Goal: Task Accomplishment & Management: Use online tool/utility

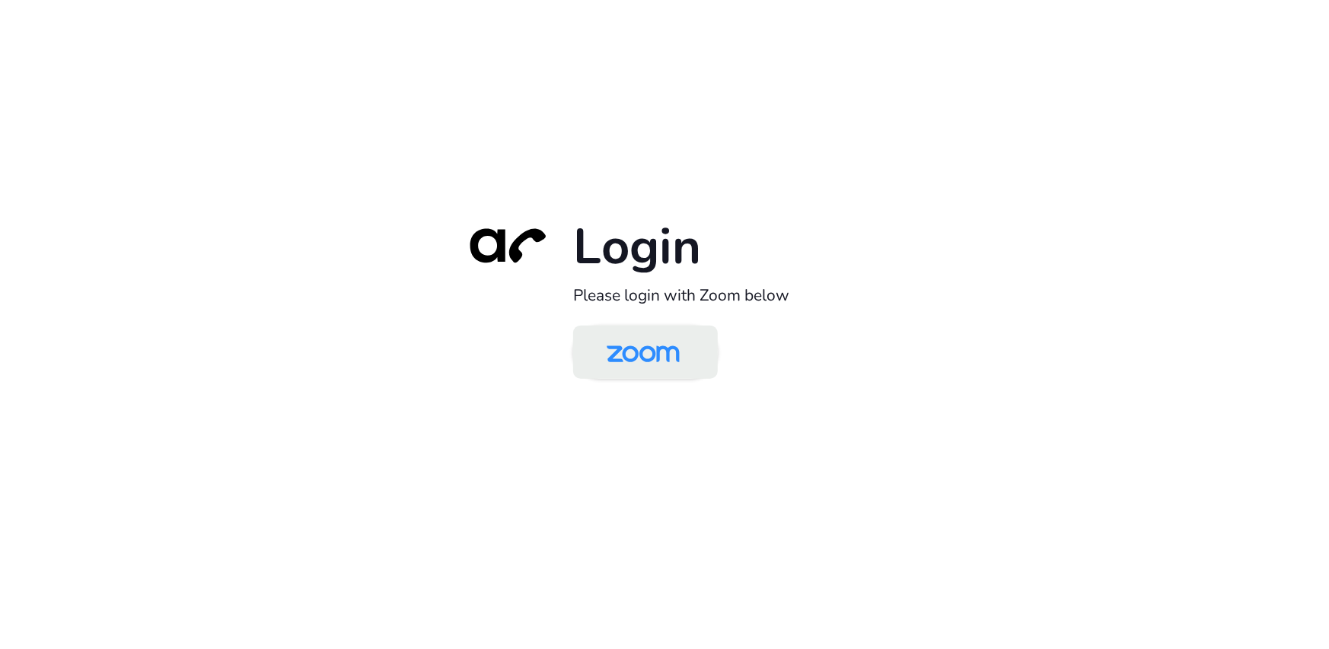
click at [657, 358] on img at bounding box center [643, 353] width 105 height 49
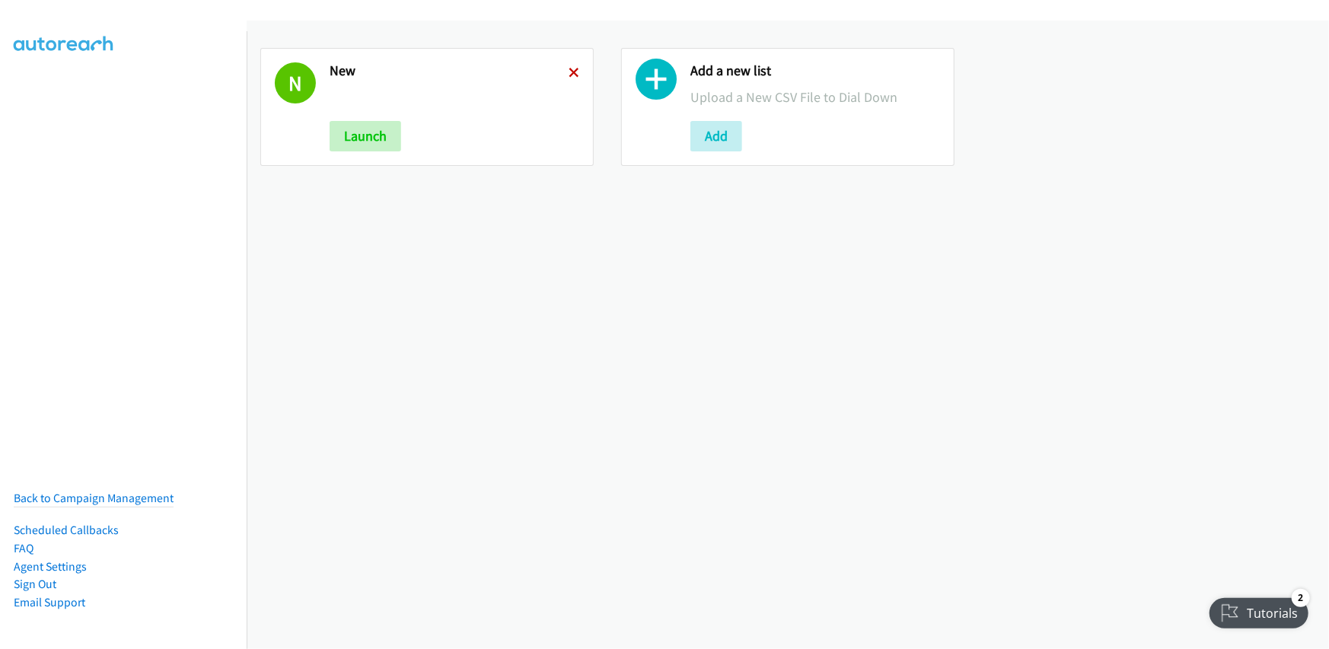
click at [569, 71] on icon at bounding box center [574, 74] width 11 height 11
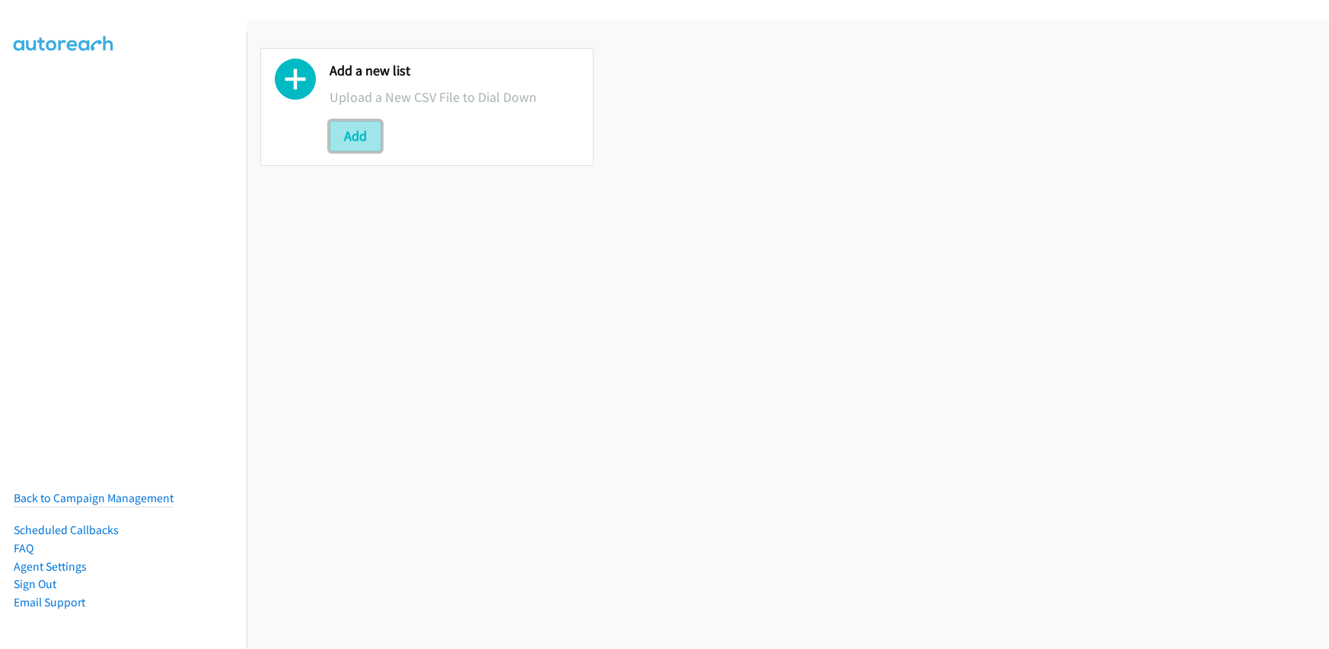
click at [347, 133] on button "Add" at bounding box center [356, 136] width 52 height 30
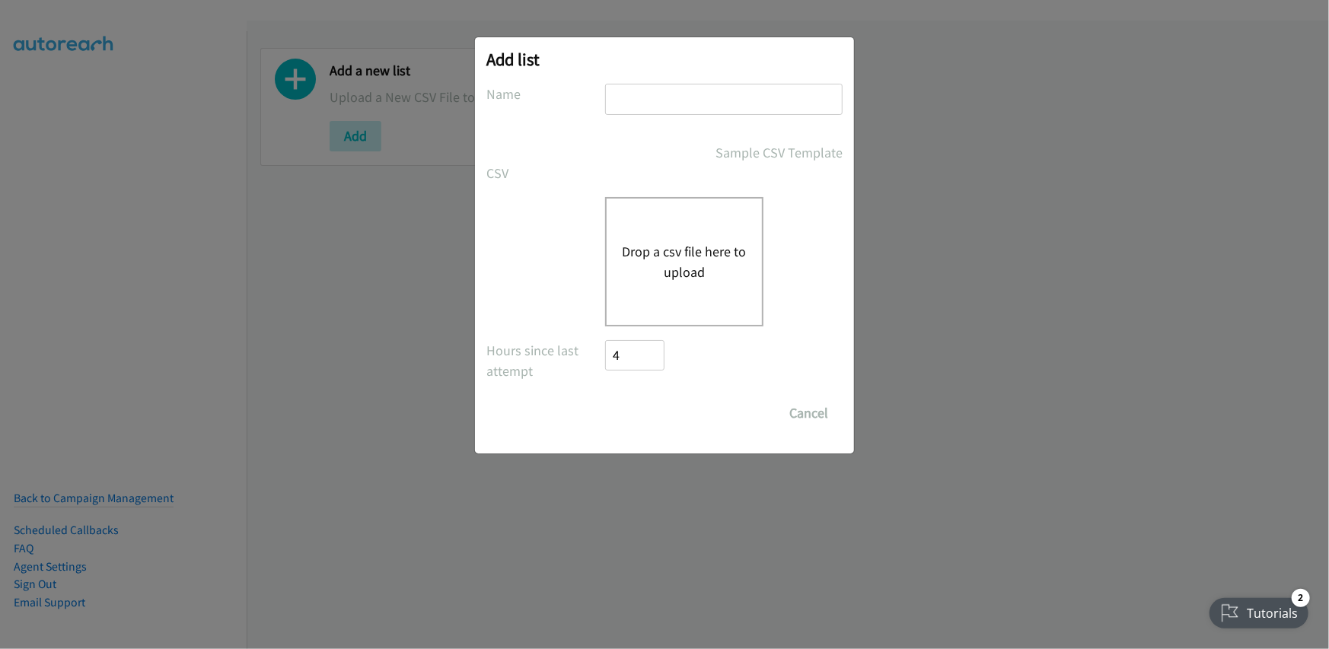
click at [671, 246] on button "Drop a csv file here to upload" at bounding box center [684, 261] width 125 height 41
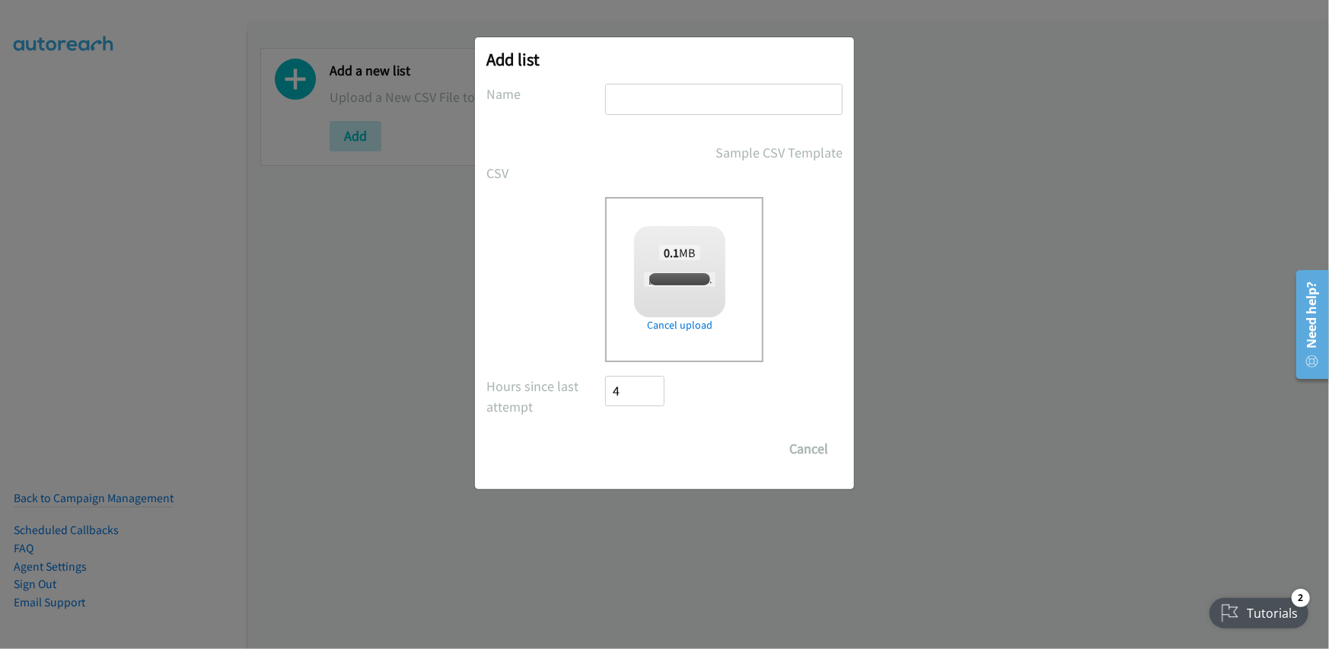
checkbox input "true"
click at [688, 94] on input "text" at bounding box center [723, 99] width 237 height 31
type input "new"
drag, startPoint x: 649, startPoint y: 447, endPoint x: 635, endPoint y: 449, distance: 13.9
click at [649, 446] on input "Save List" at bounding box center [645, 449] width 80 height 30
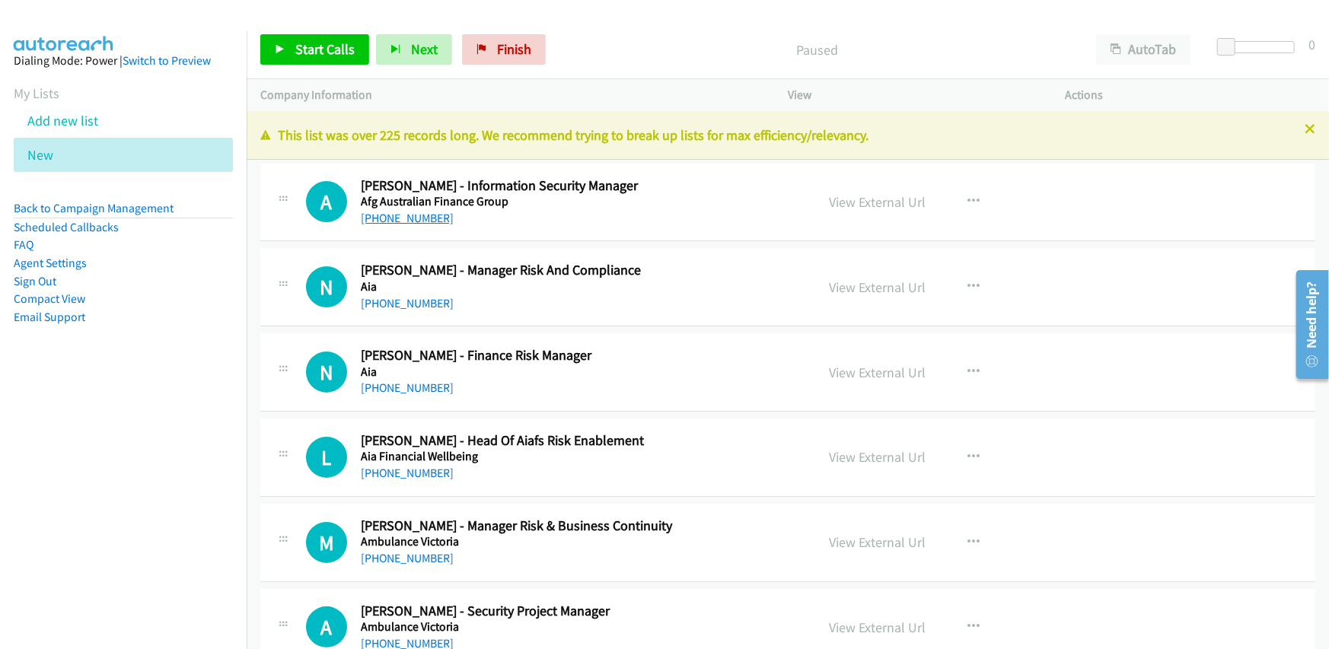
click at [410, 218] on link "+61 401 695 996" at bounding box center [407, 218] width 93 height 14
click at [413, 298] on link "+61 447 100 303" at bounding box center [407, 303] width 93 height 14
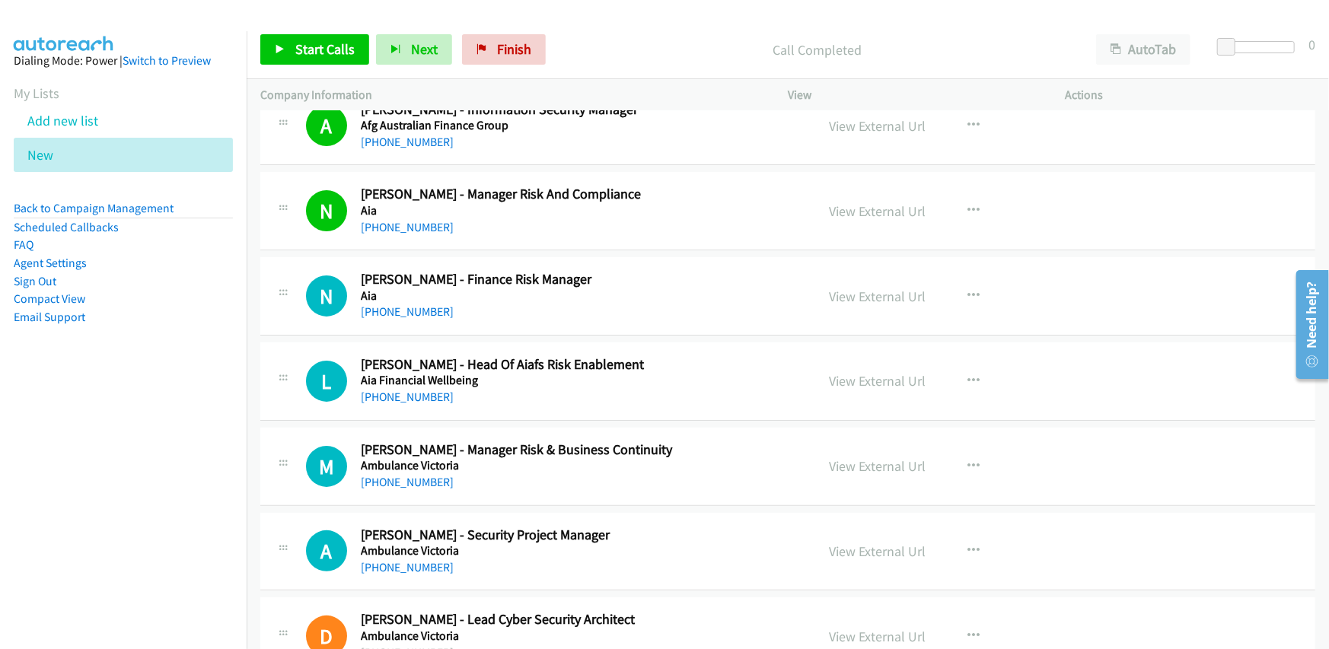
click at [592, 333] on div "N Callback Scheduled Nicola Cordell - Finance Risk Manager Aia Australia/Sydney…" at bounding box center [787, 296] width 1055 height 78
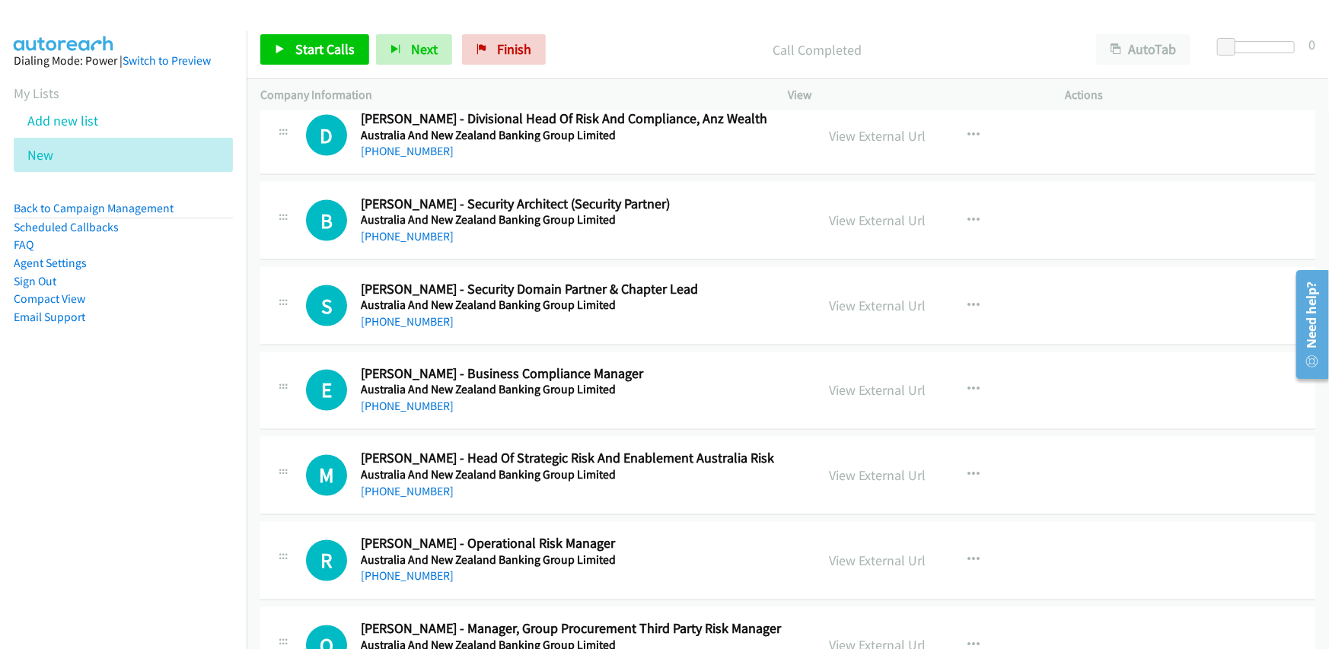
scroll to position [1522, 0]
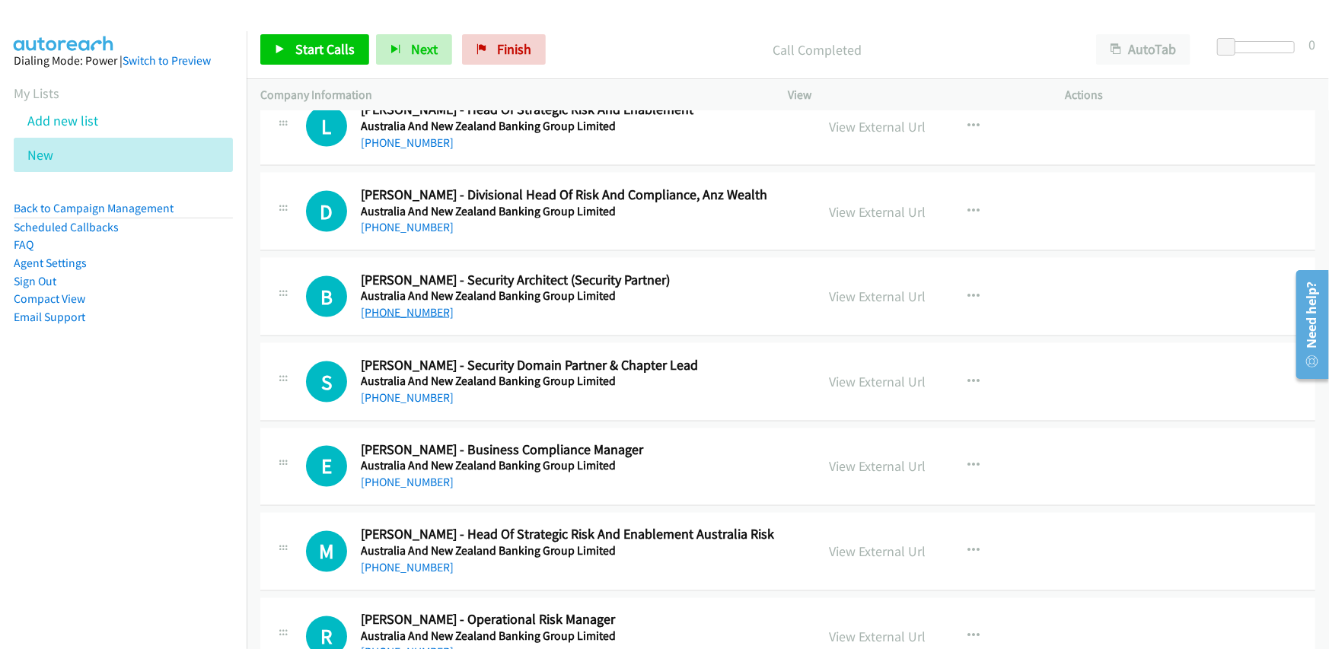
click at [417, 307] on link "+61 432 020 777" at bounding box center [407, 312] width 93 height 14
click at [646, 314] on div "+61 432 020 777" at bounding box center [578, 313] width 435 height 18
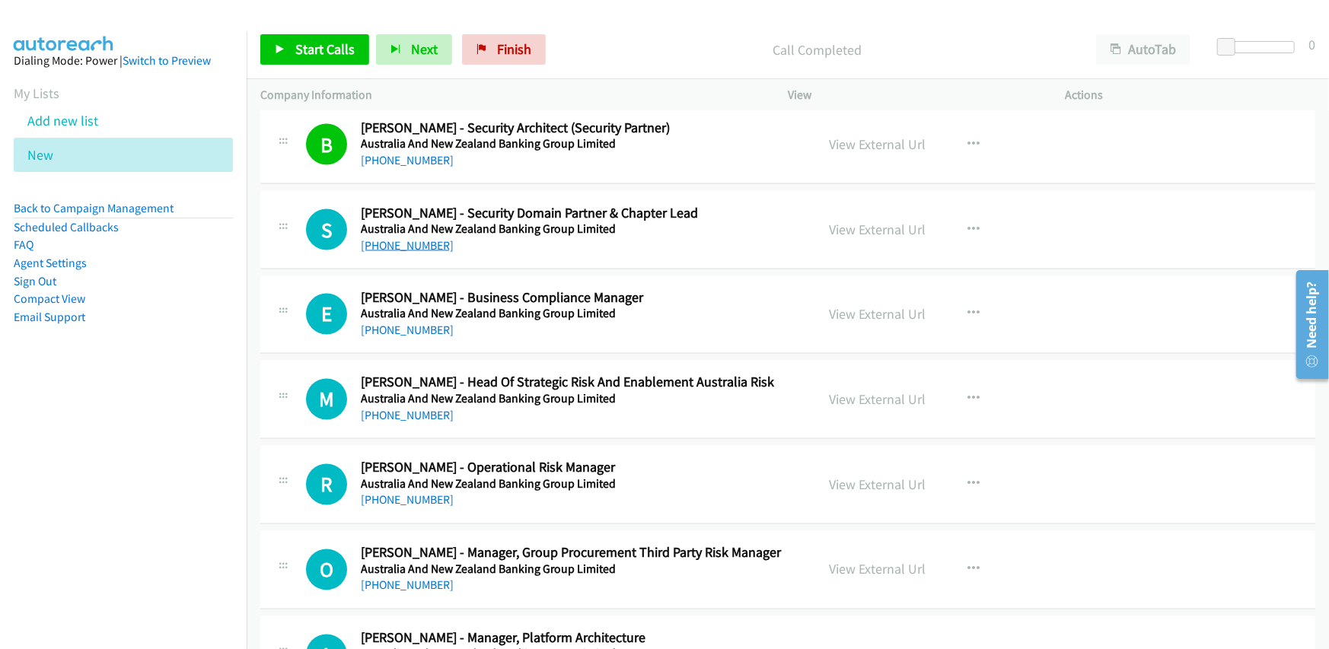
click at [389, 247] on link "+61 481 479 732" at bounding box center [407, 245] width 93 height 14
click at [623, 330] on div "+61 432 266 828" at bounding box center [578, 331] width 435 height 18
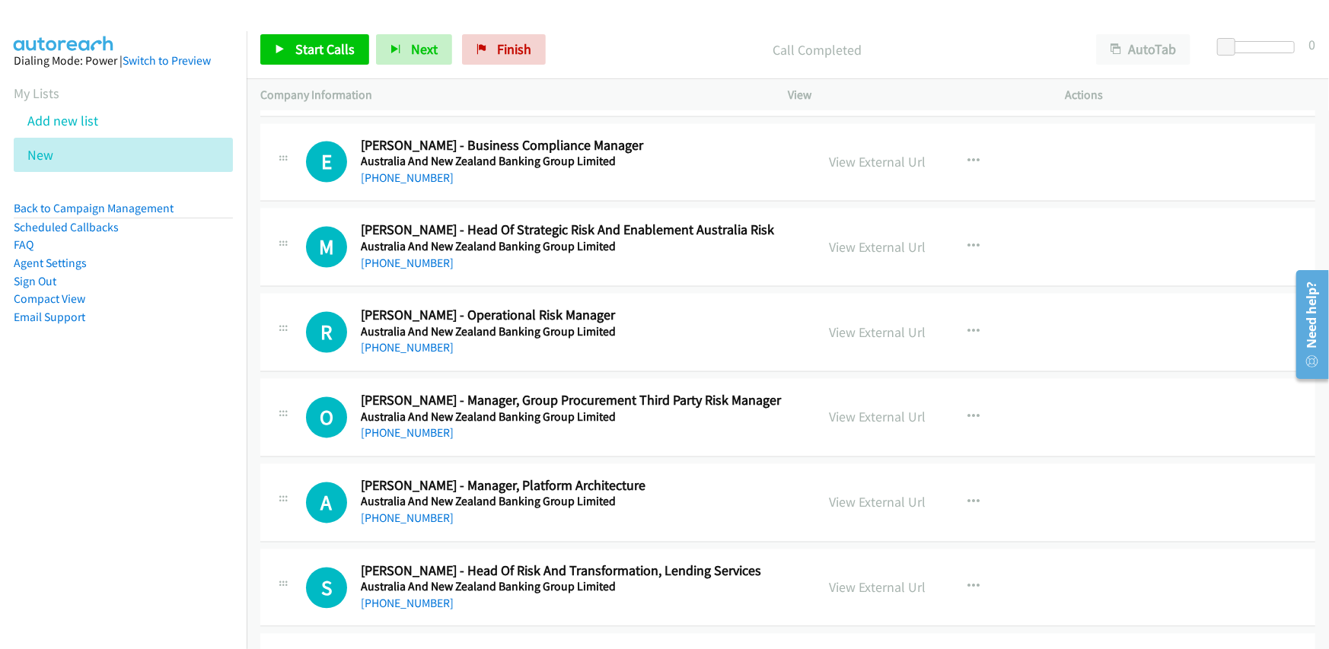
scroll to position [1751, 0]
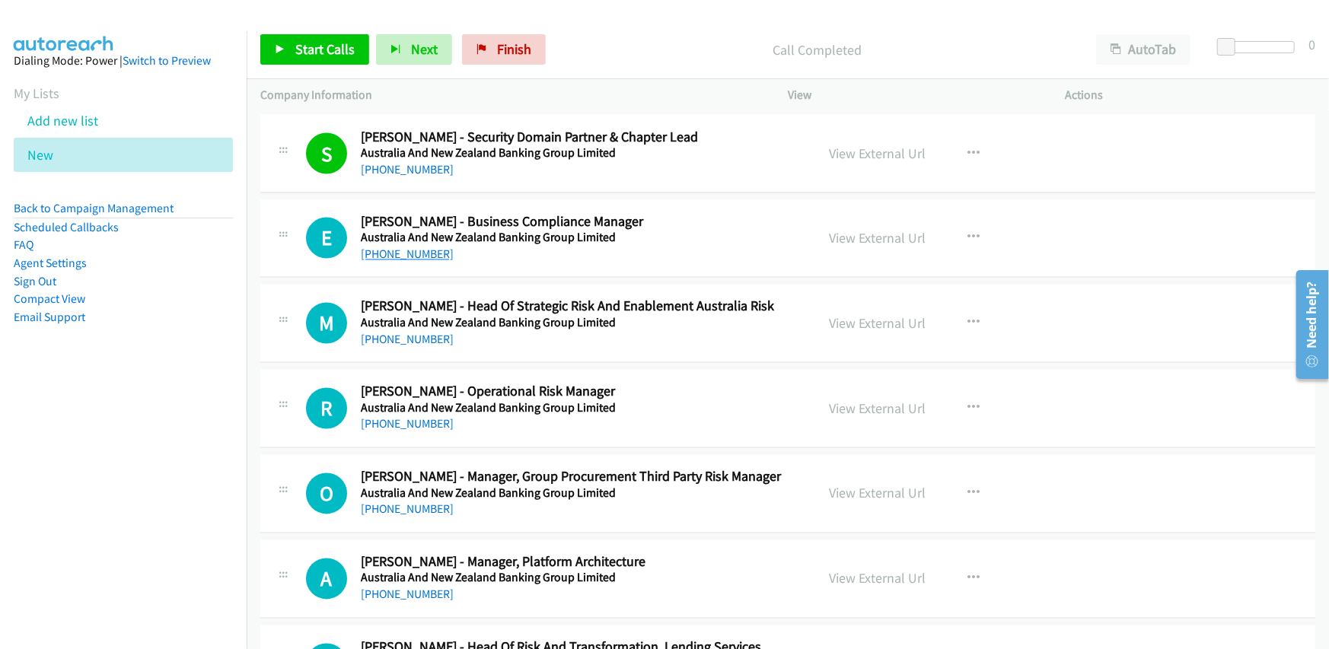
click at [397, 253] on link "+61 432 266 828" at bounding box center [407, 254] width 93 height 14
click at [608, 610] on div "A Callback Scheduled Alexey Romadinov - Manager, Platform Architecture Australi…" at bounding box center [787, 579] width 1055 height 78
click at [403, 338] on link "+61 401 063 655" at bounding box center [407, 340] width 93 height 14
click at [635, 403] on h5 "Australia And New Zealand Banking Group Limited" at bounding box center [578, 408] width 435 height 15
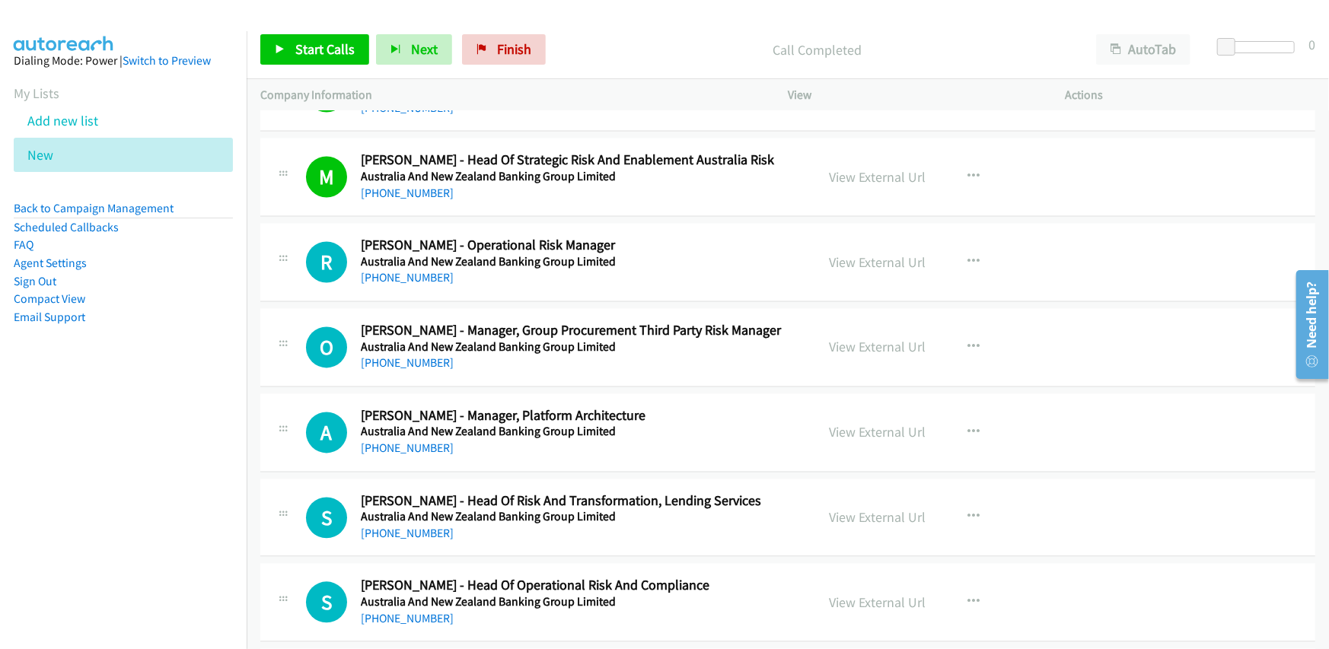
scroll to position [1827, 0]
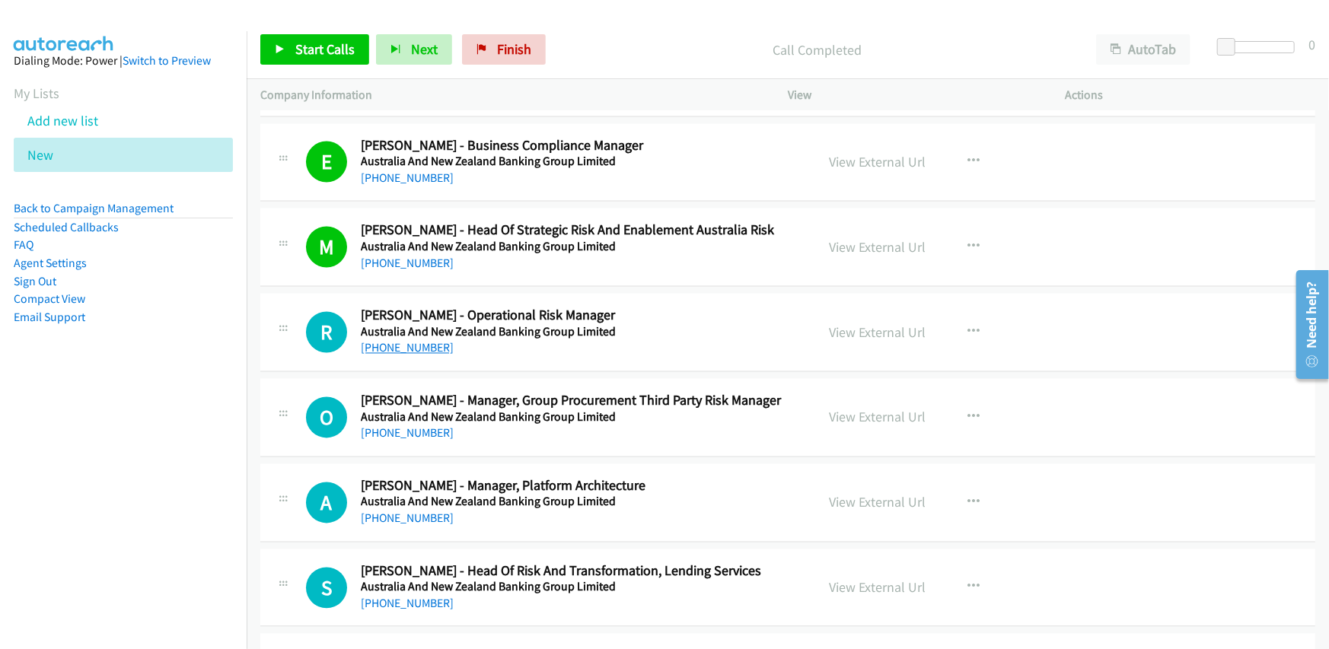
click at [411, 351] on link "+61 410 620 060" at bounding box center [407, 348] width 93 height 14
click at [556, 445] on div "O Callback Scheduled Oscar Del Rio - Manager, Group Procurement Third Party Ris…" at bounding box center [787, 418] width 1055 height 78
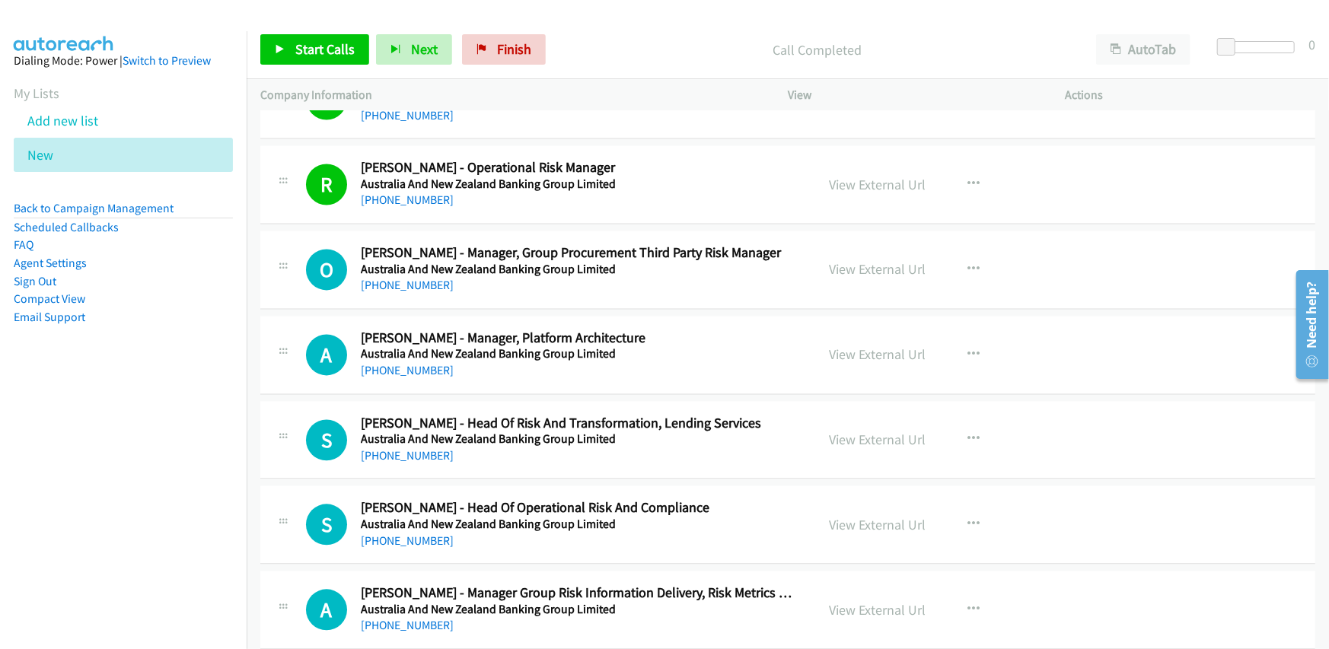
scroll to position [1979, 0]
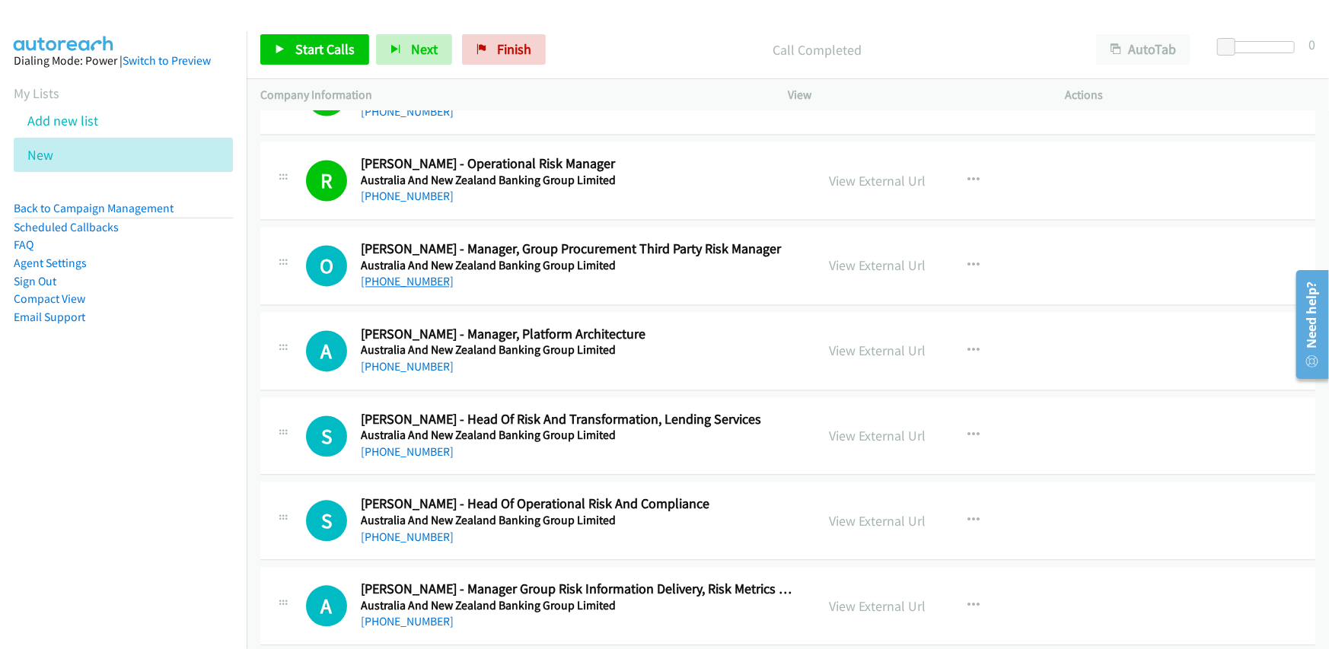
click at [402, 284] on link "+61 466 516 954" at bounding box center [407, 281] width 93 height 14
click at [598, 298] on div "O Callback Scheduled Oscar Del Rio - Manager, Group Procurement Third Party Ris…" at bounding box center [787, 266] width 1055 height 78
click at [391, 366] on link "+61 408 779 396" at bounding box center [407, 366] width 93 height 14
click at [568, 384] on div "A Callback Scheduled Alexey Romadinov - Manager, Platform Architecture Australi…" at bounding box center [787, 351] width 1055 height 78
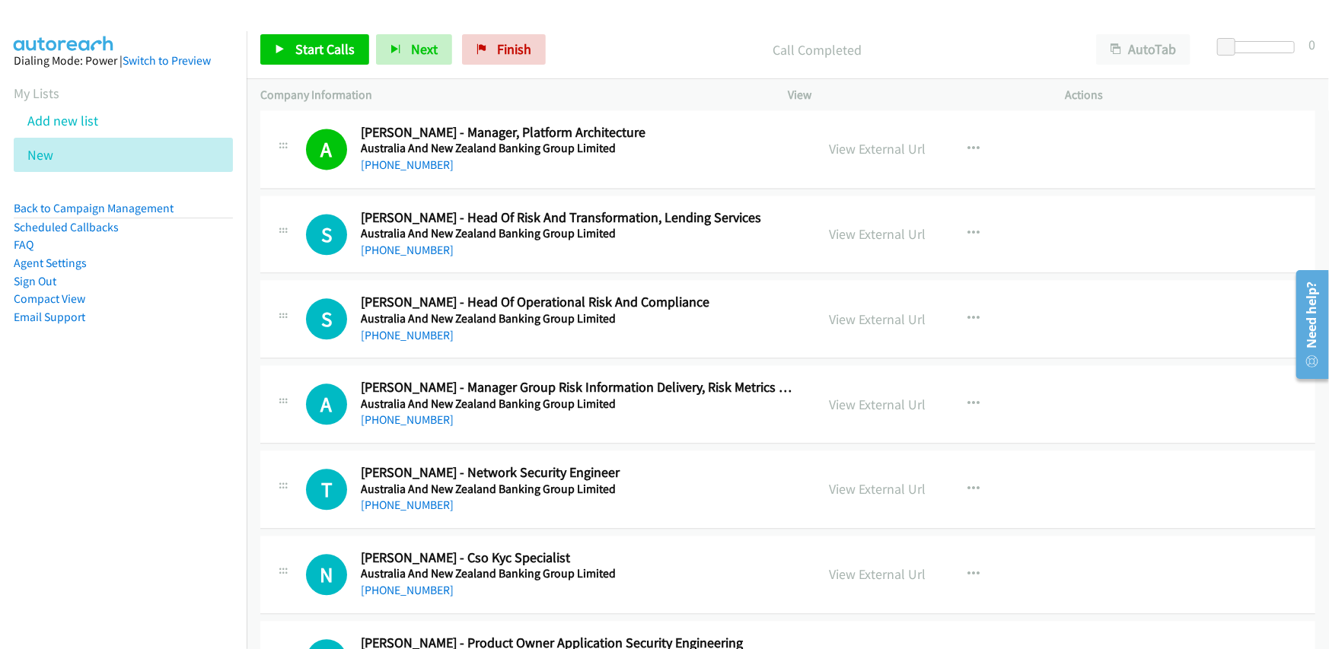
scroll to position [2208, 0]
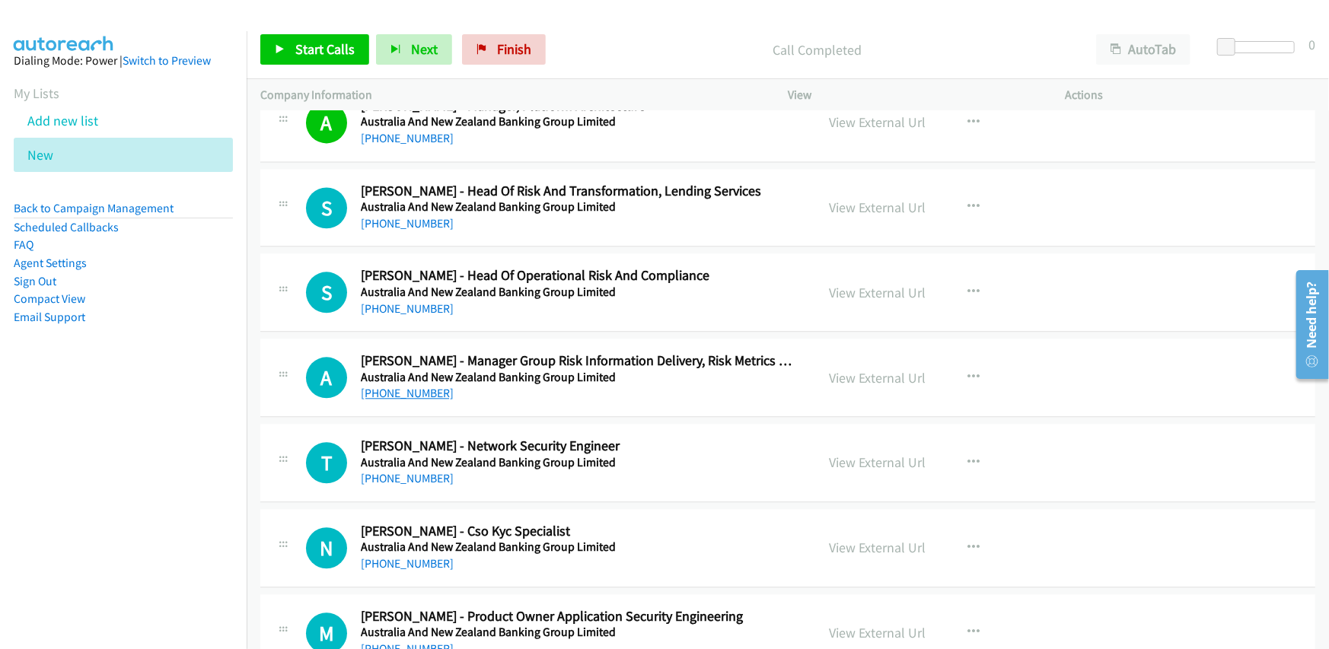
click at [391, 394] on link "+61 401 477 077" at bounding box center [407, 393] width 93 height 14
click at [574, 406] on div "A Callback Scheduled Ashan Siriwardene - Manager Group Risk Information Deliver…" at bounding box center [787, 378] width 1055 height 78
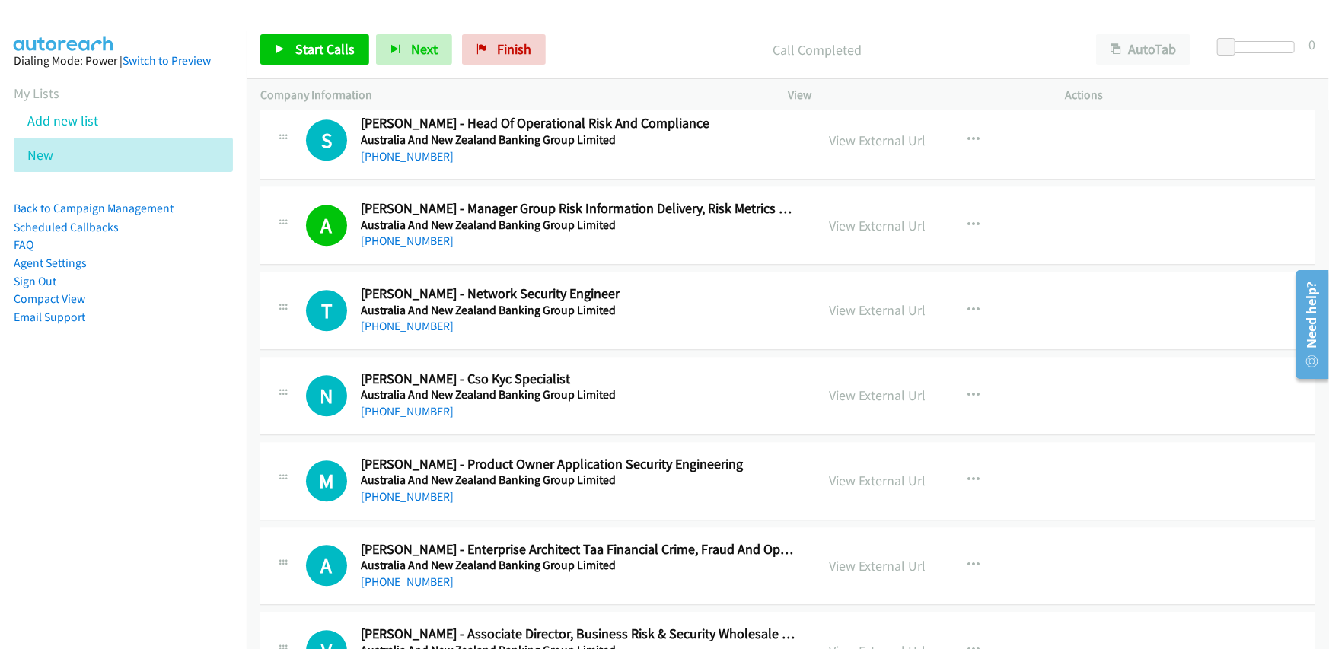
scroll to position [2436, 0]
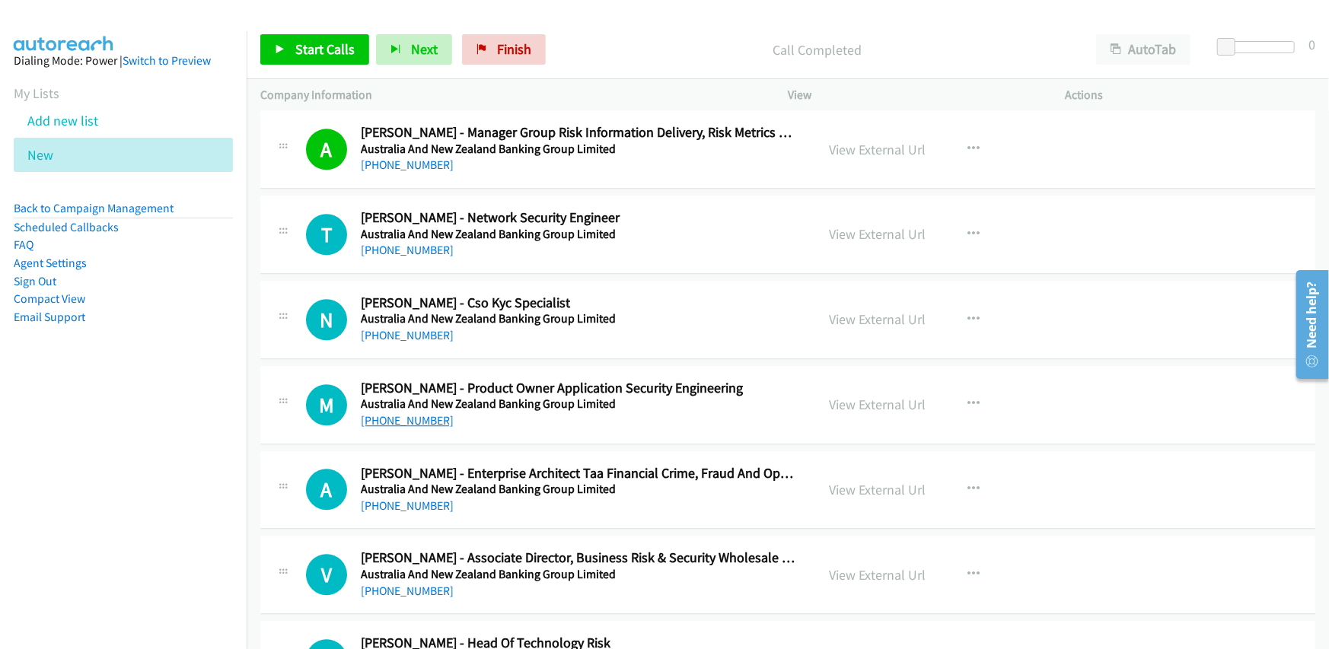
click at [394, 421] on link "+61 430 330 470" at bounding box center [407, 420] width 93 height 14
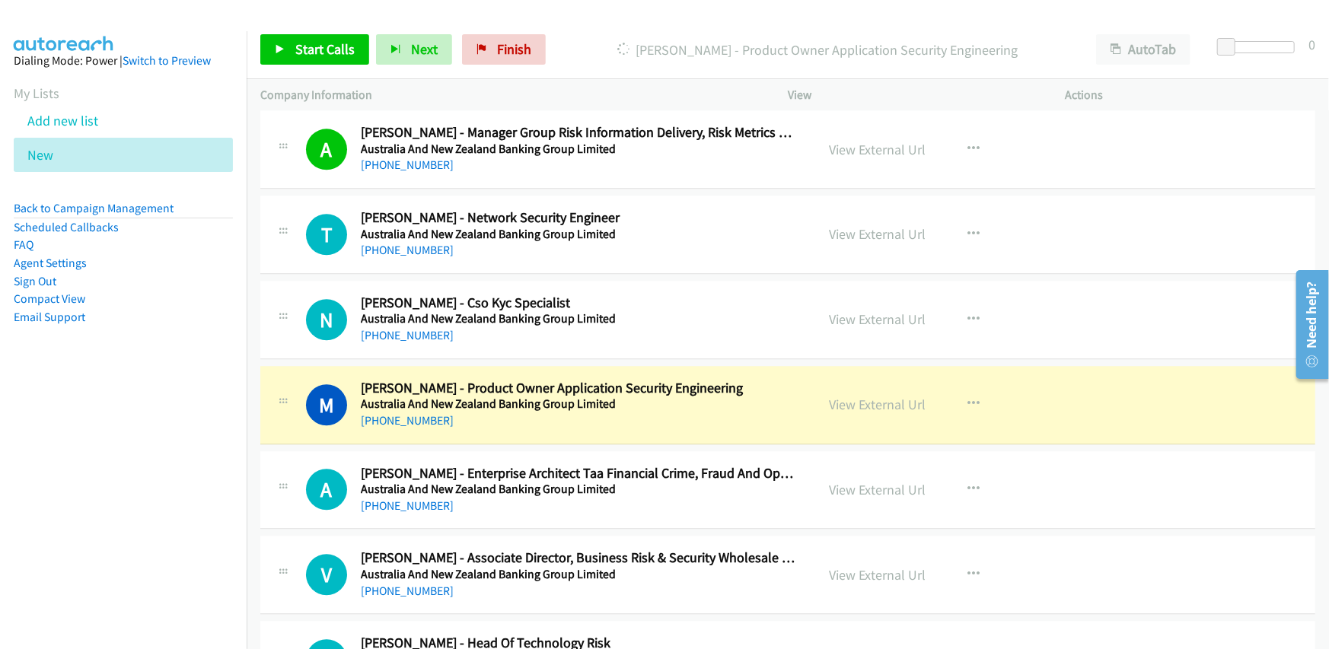
click at [560, 423] on div "+61 430 330 470" at bounding box center [578, 421] width 435 height 18
click at [871, 406] on link "View External Url" at bounding box center [877, 405] width 97 height 18
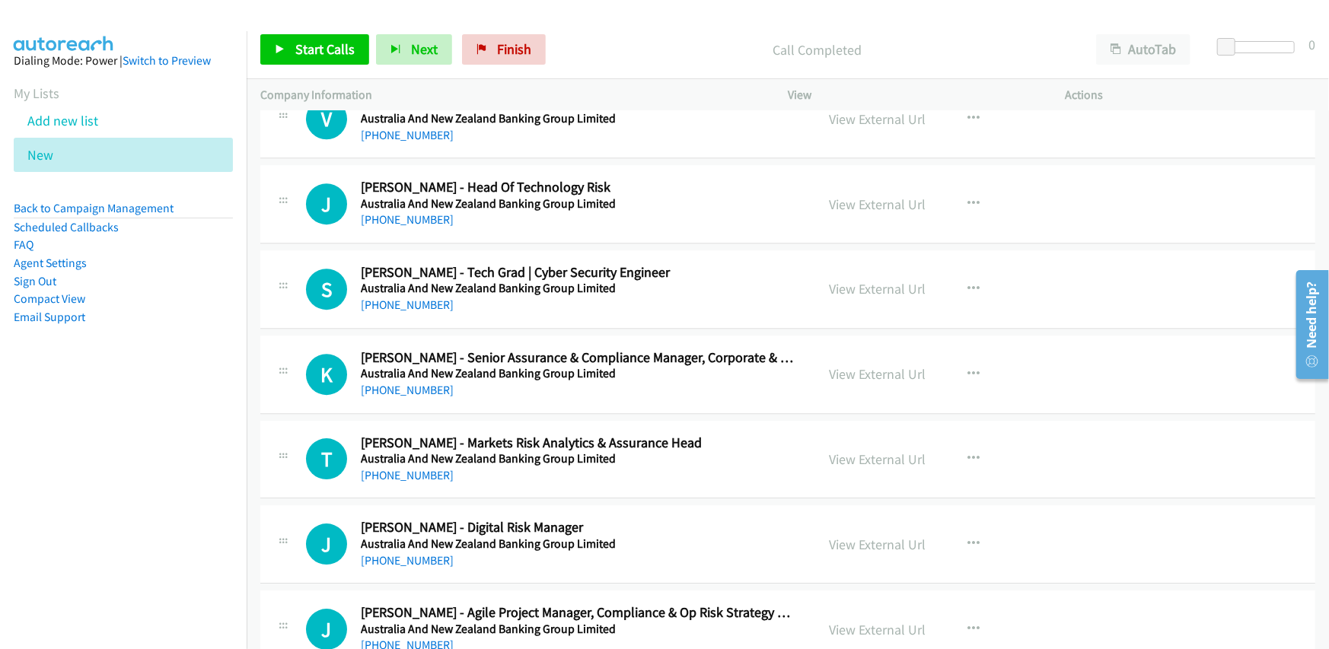
scroll to position [2893, 0]
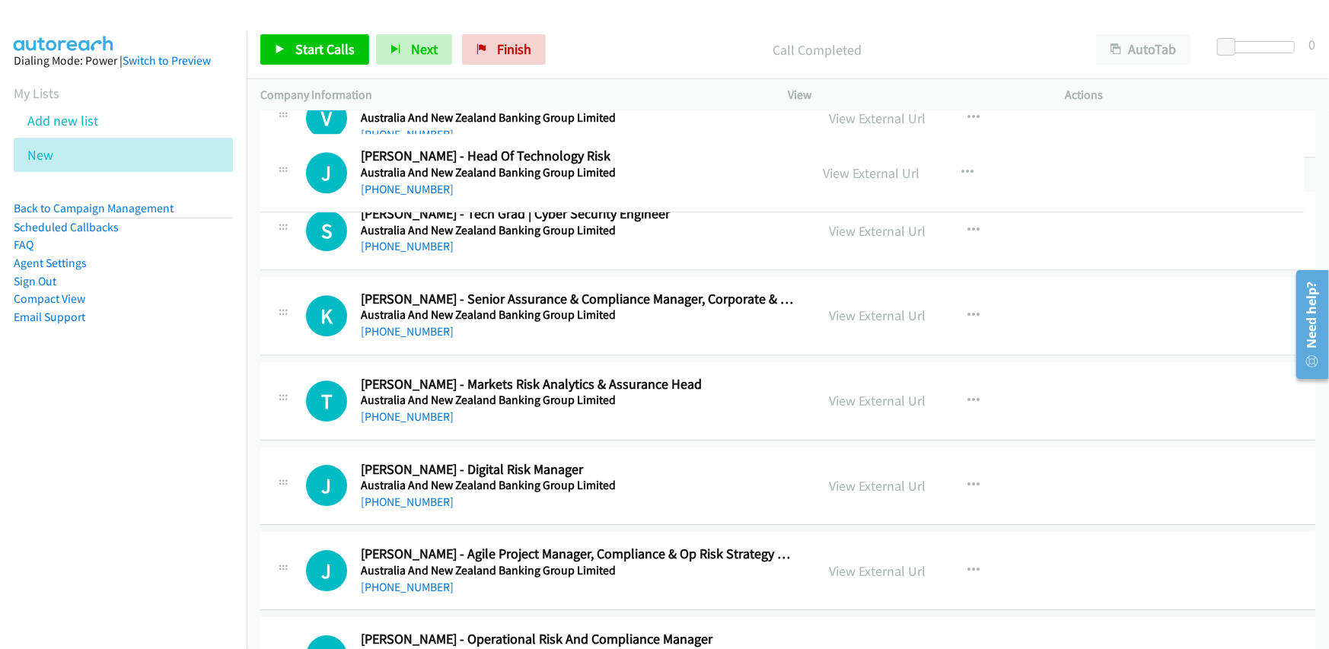
drag, startPoint x: 620, startPoint y: 196, endPoint x: 403, endPoint y: 170, distance: 217.8
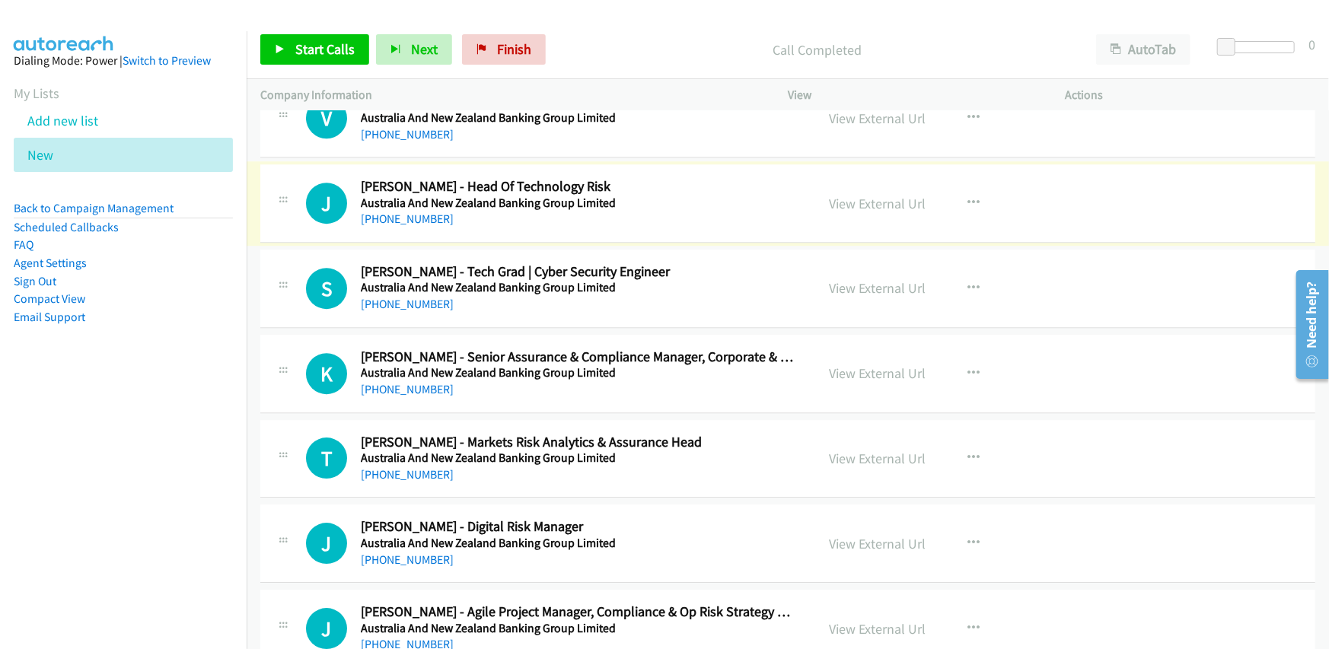
click at [621, 189] on h2 "Joe Attanasio - Head Of Technology Risk" at bounding box center [578, 187] width 435 height 18
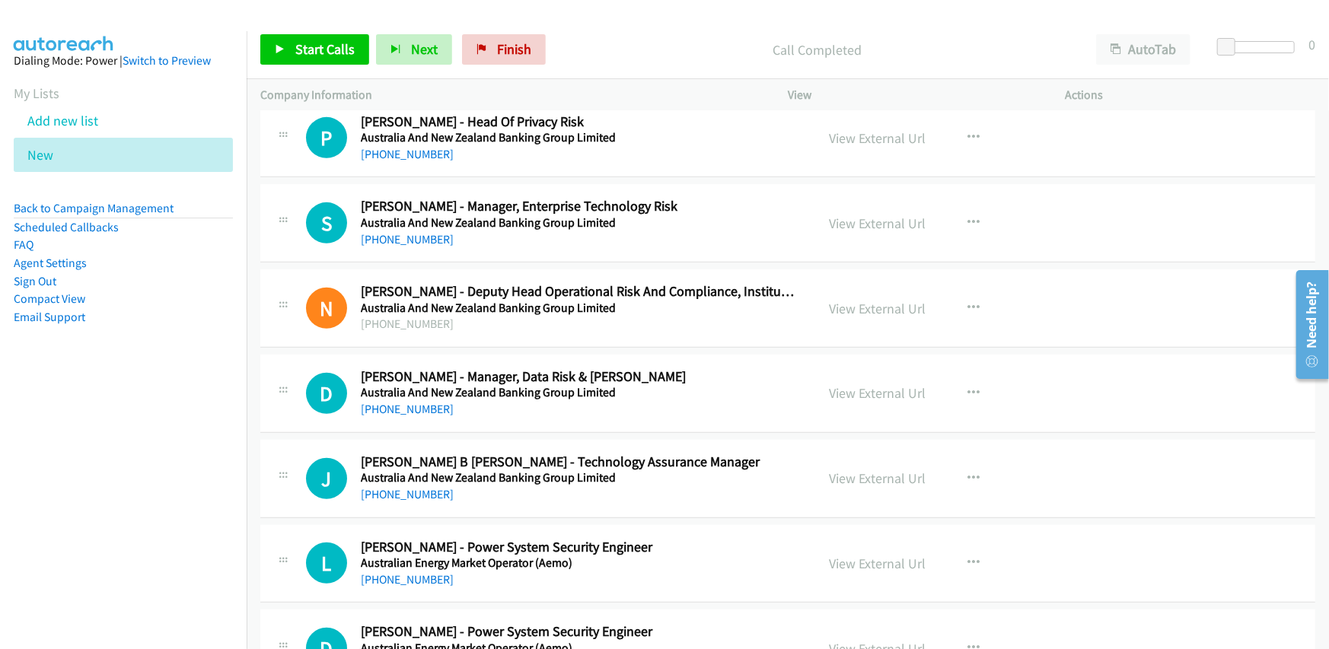
scroll to position [4187, 0]
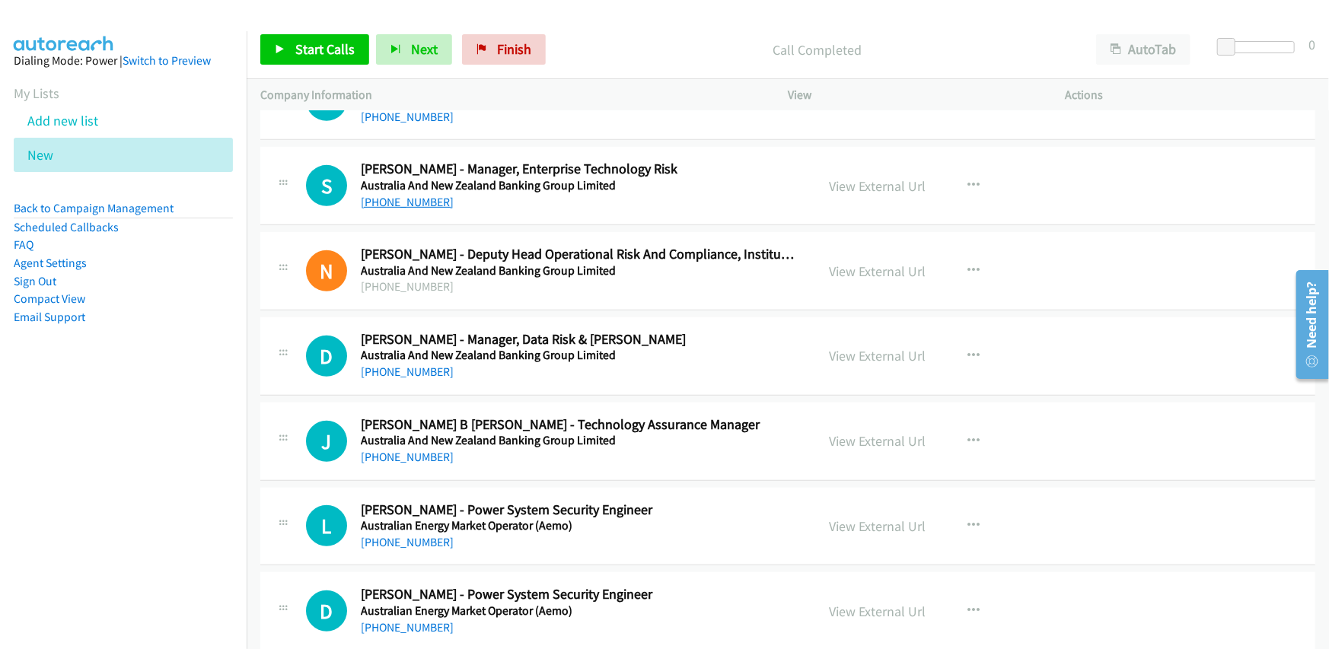
click at [426, 196] on link "+65 9876 6279" at bounding box center [407, 202] width 93 height 14
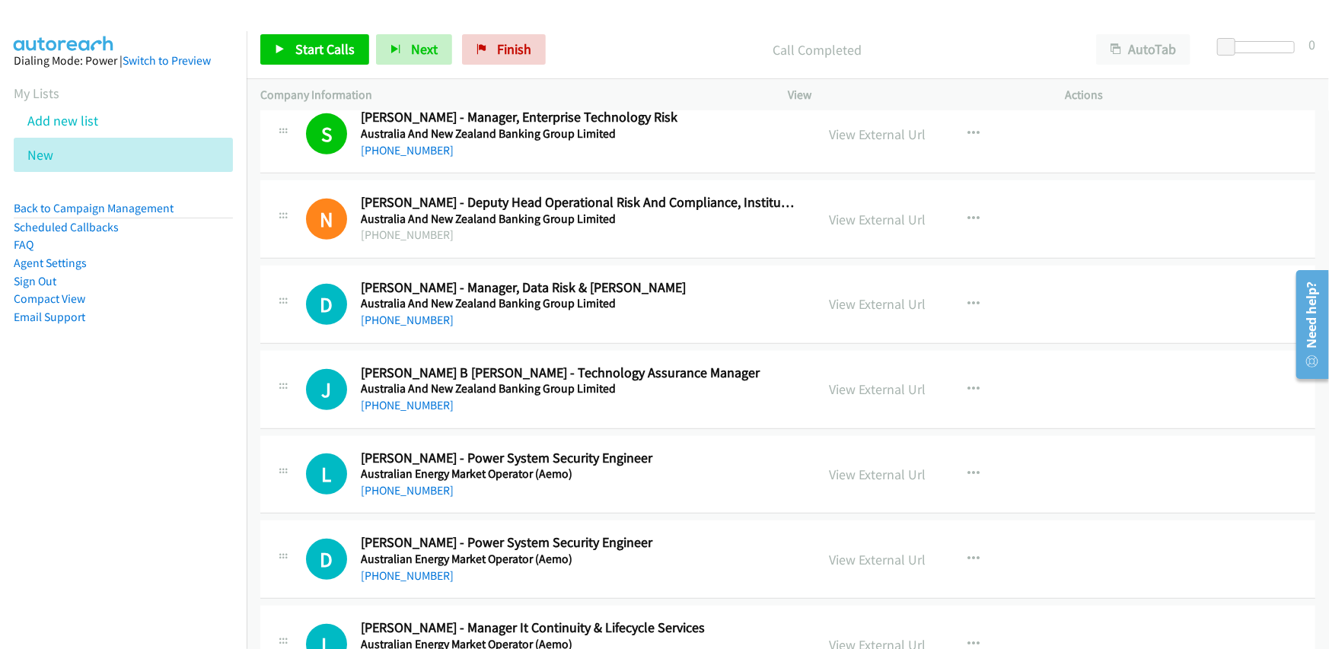
scroll to position [4263, 0]
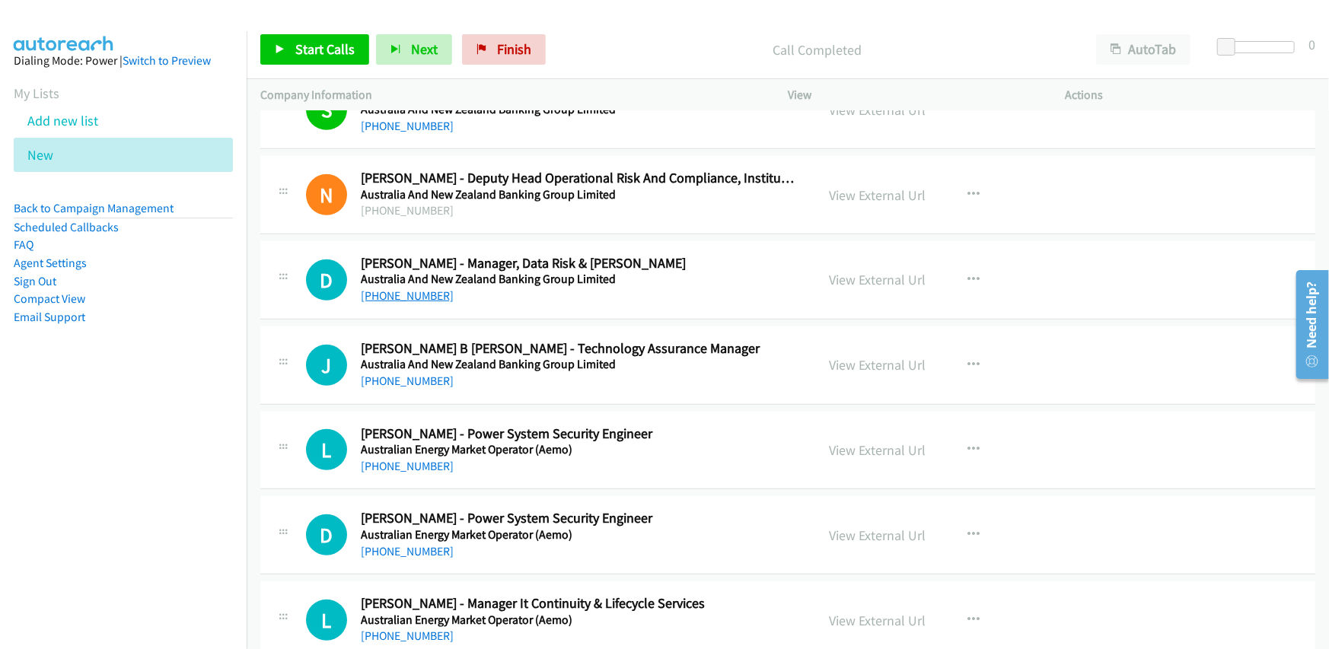
click at [400, 289] on link "+61 438 864 779" at bounding box center [407, 296] width 93 height 14
drag, startPoint x: 602, startPoint y: 330, endPoint x: 618, endPoint y: 324, distance: 17.4
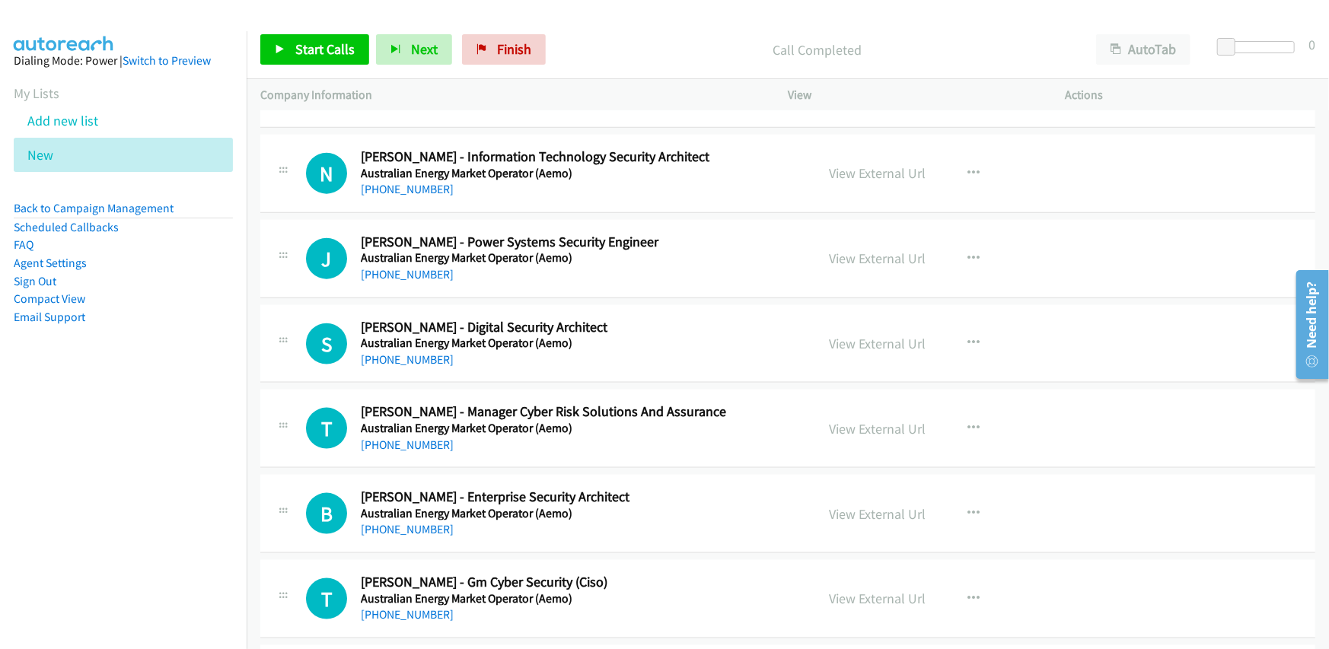
scroll to position [4796, 0]
click at [417, 181] on link "+61 457 358 811" at bounding box center [407, 188] width 93 height 14
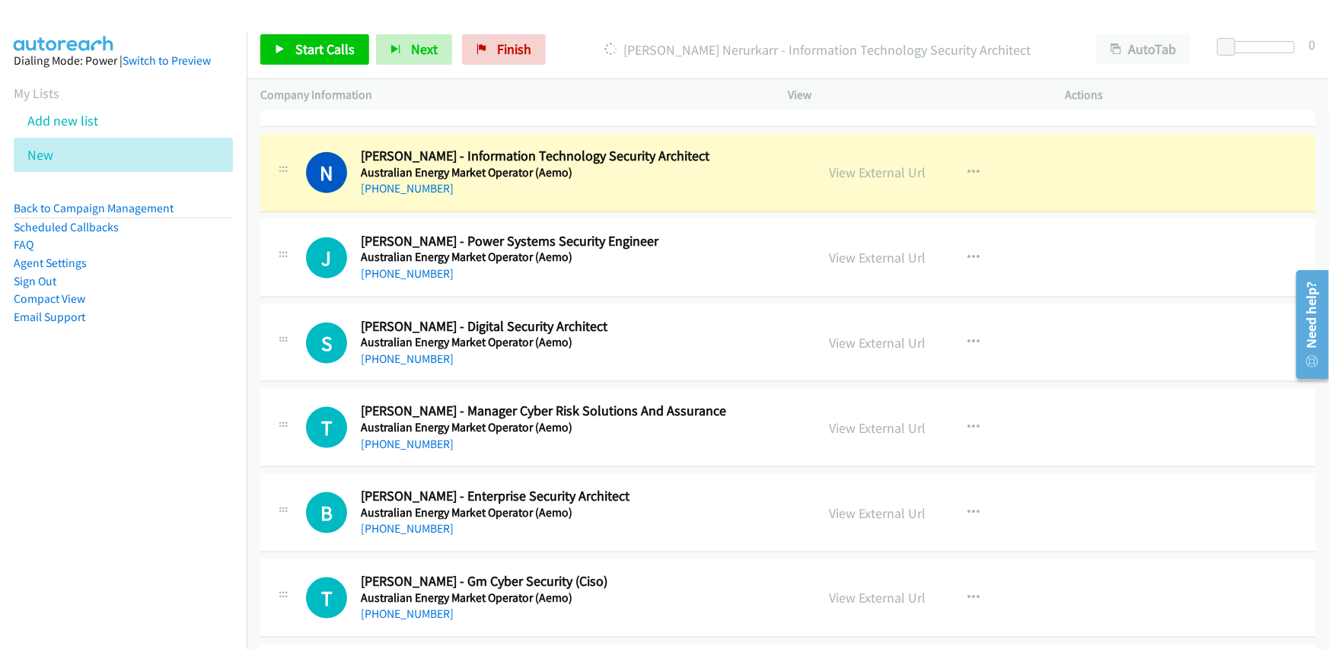
click at [579, 189] on div "+61 457 358 811" at bounding box center [578, 189] width 435 height 18
click at [854, 164] on link "View External Url" at bounding box center [877, 173] width 97 height 18
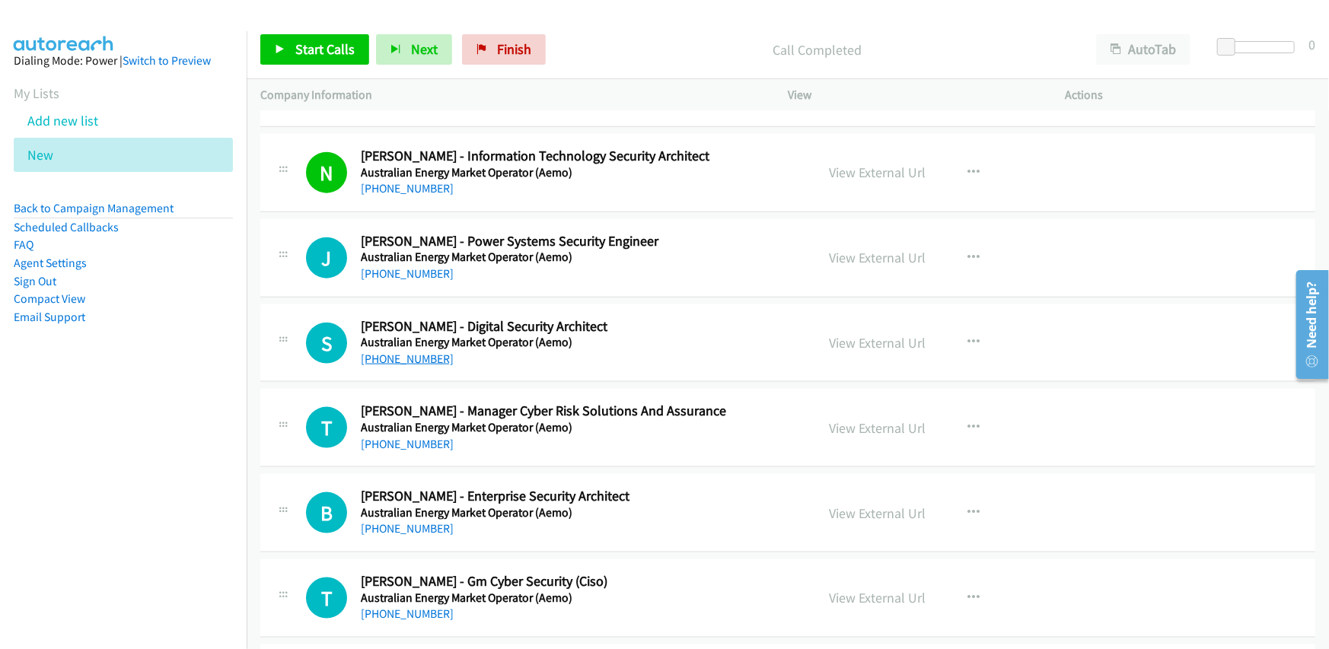
click at [395, 352] on link "+61 2 8884 5041" at bounding box center [407, 359] width 93 height 14
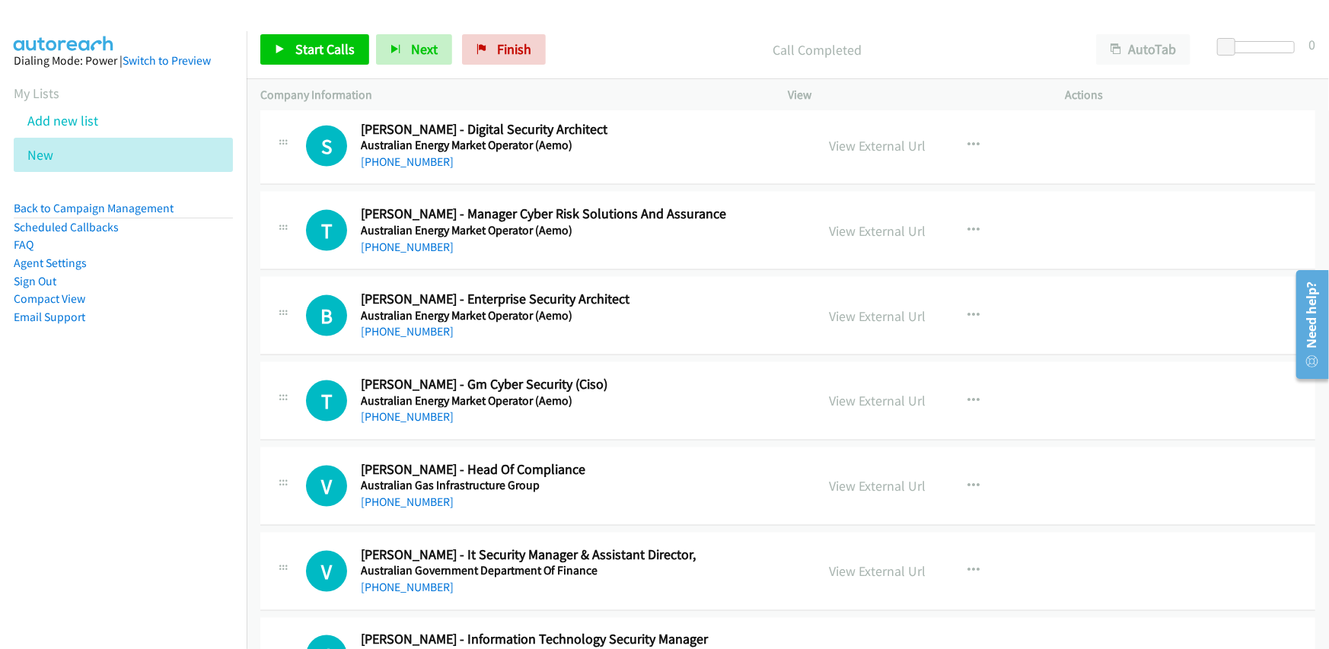
scroll to position [5024, 0]
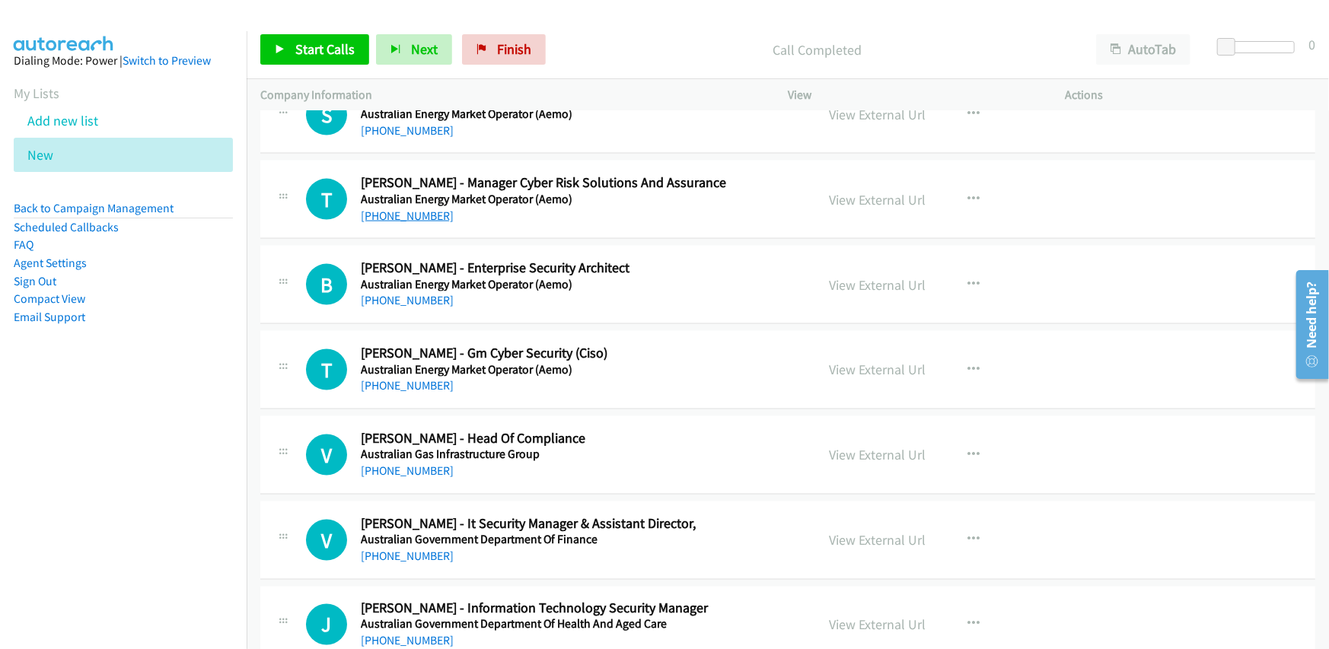
click at [413, 209] on link "+61 470 398 751" at bounding box center [407, 216] width 93 height 14
click at [518, 49] on span "Finish" at bounding box center [514, 49] width 34 height 18
